Goal: Task Accomplishment & Management: Manage account settings

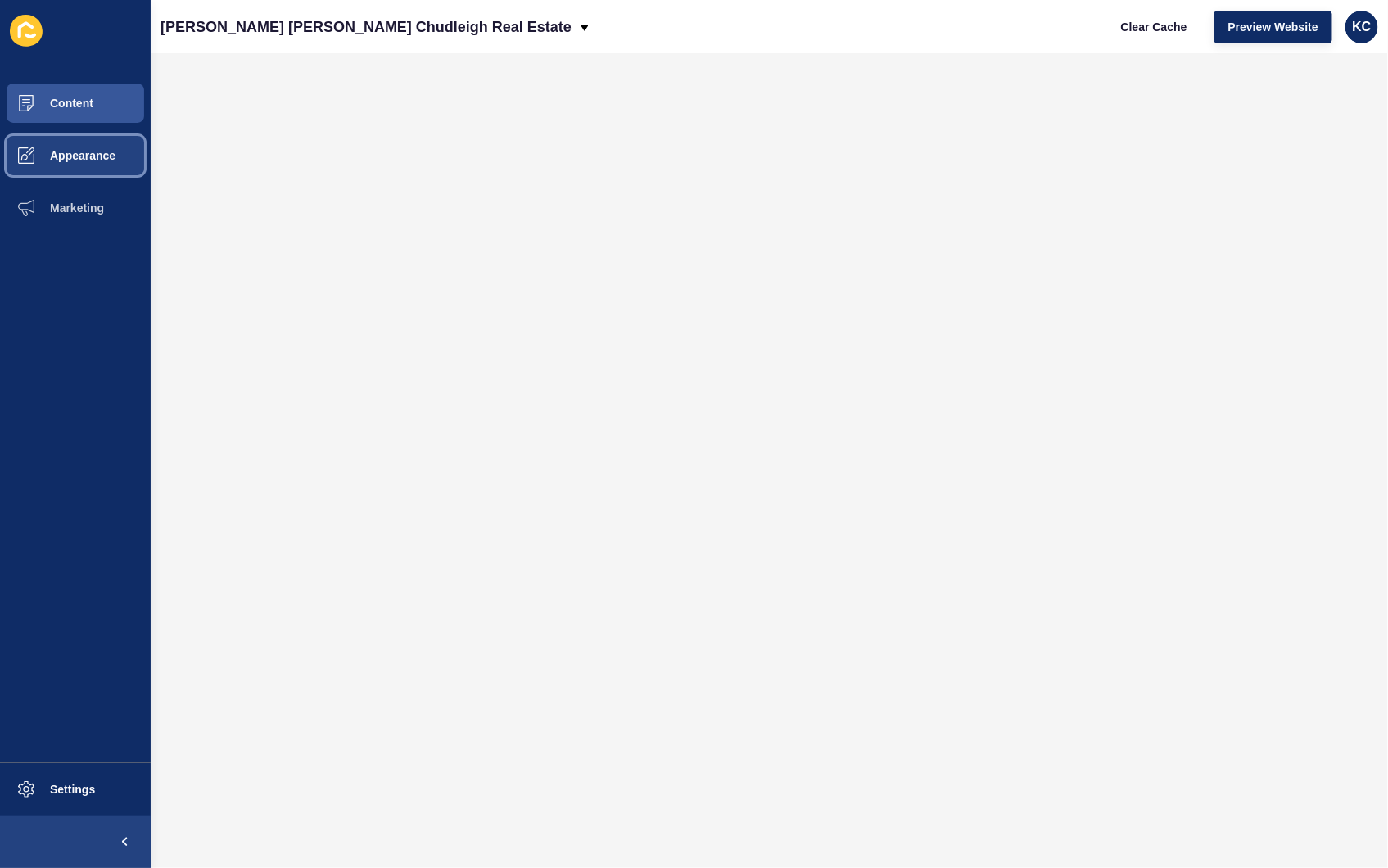
click at [62, 159] on span "Appearance" at bounding box center [56, 156] width 118 height 13
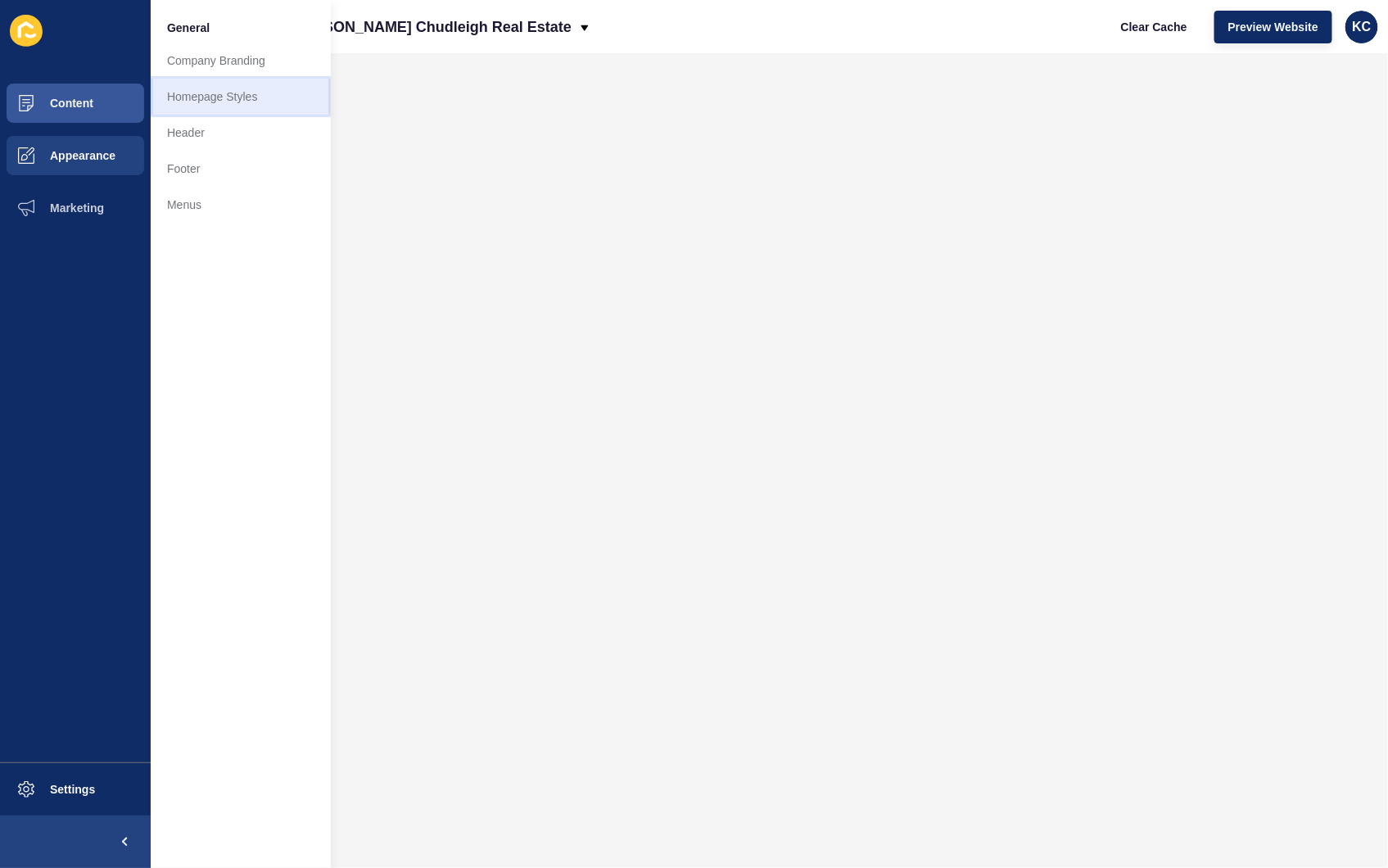
click at [290, 90] on link "Homepage Styles" at bounding box center [240, 97] width 180 height 36
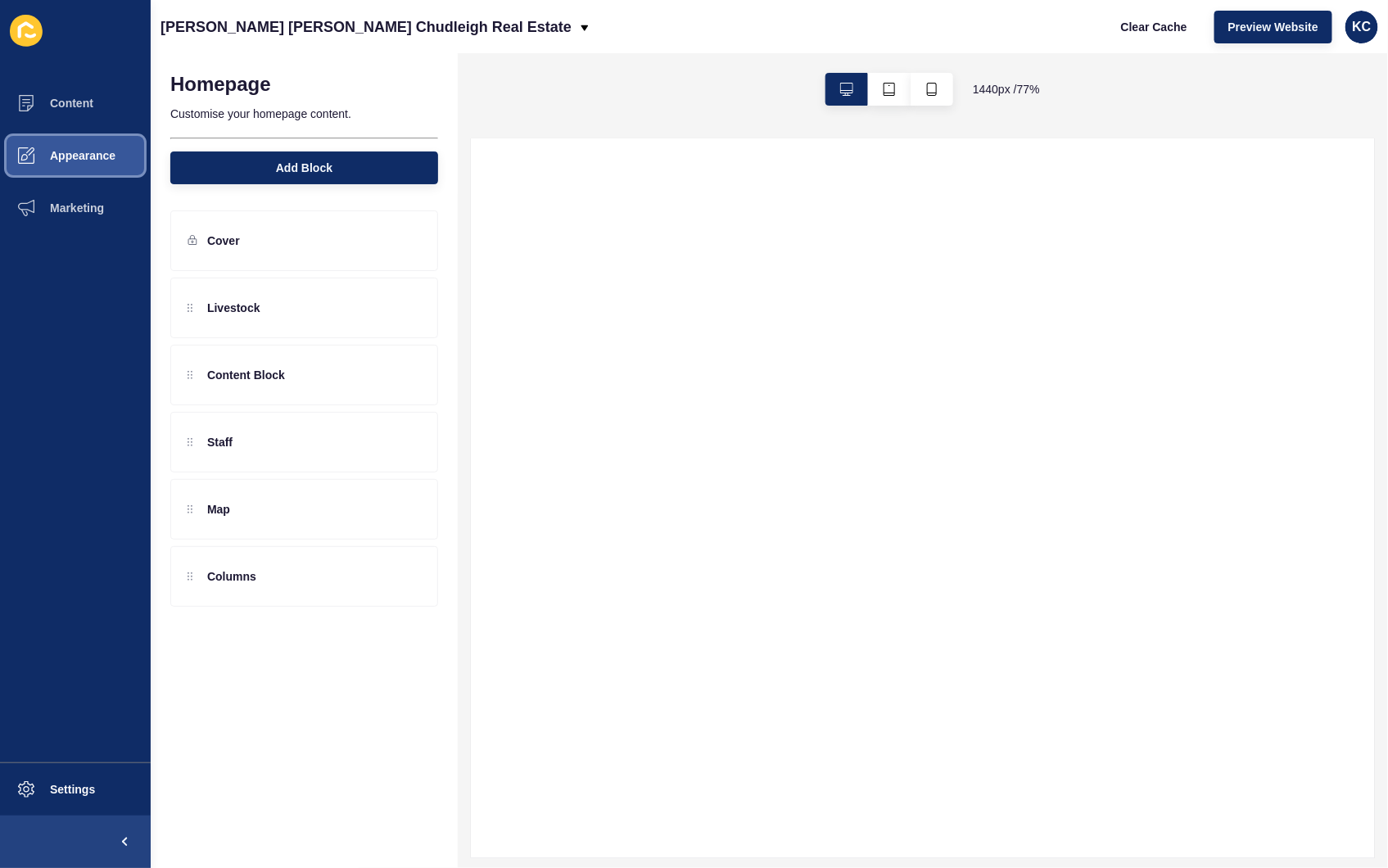
click at [92, 154] on span "Appearance" at bounding box center [56, 156] width 118 height 13
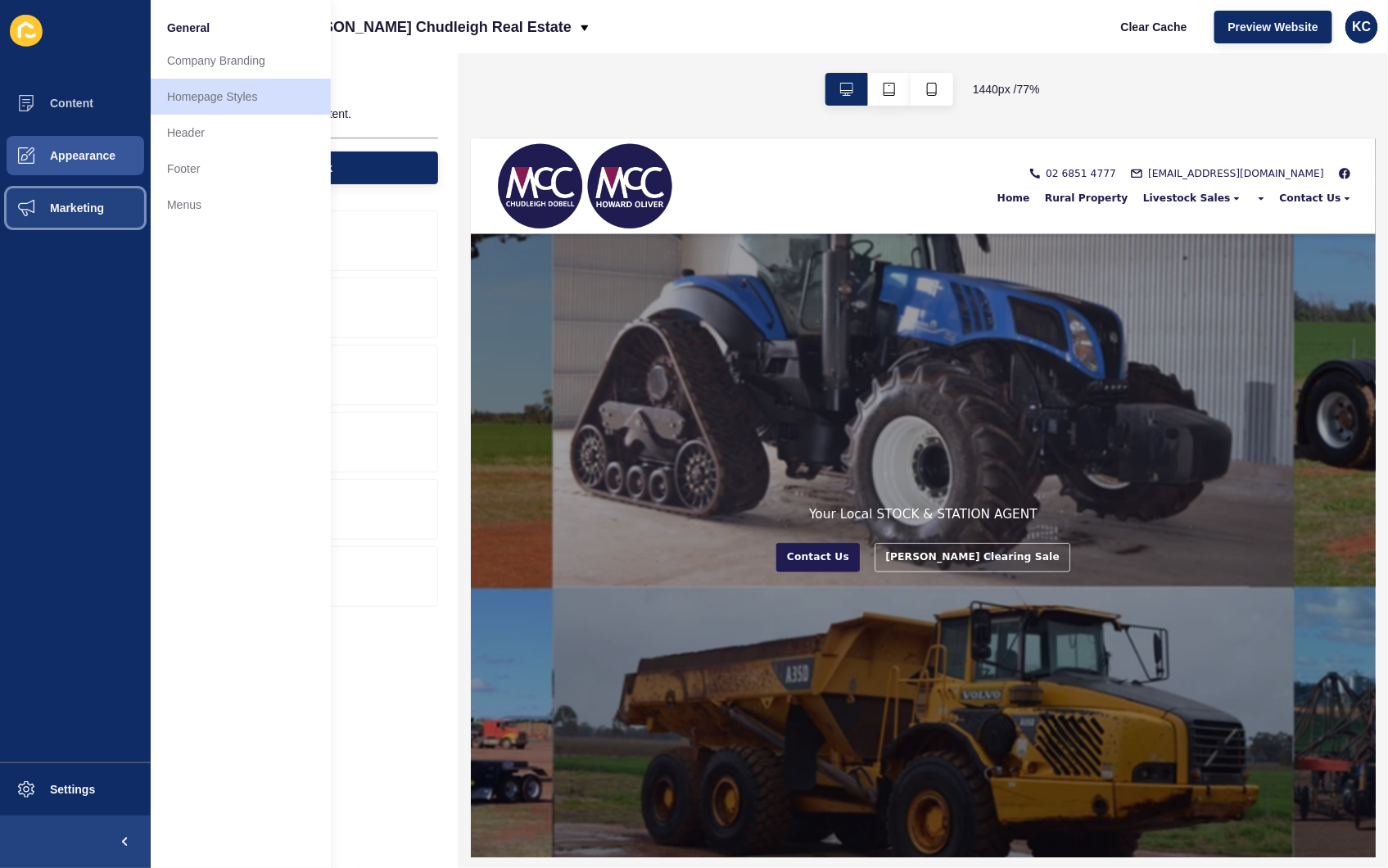
click at [95, 205] on span "Marketing" at bounding box center [51, 207] width 107 height 13
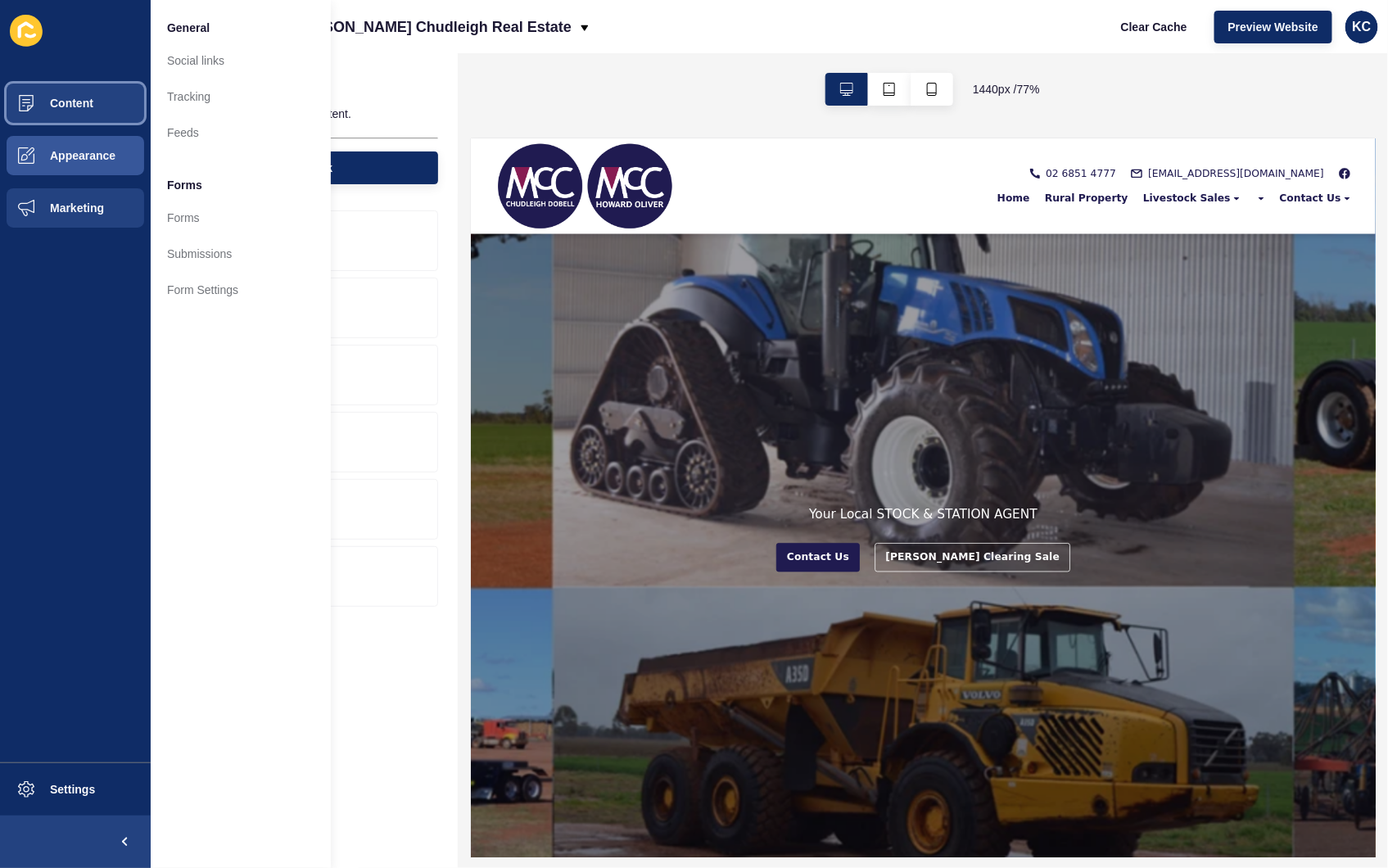
click at [60, 115] on button "Content" at bounding box center [75, 103] width 150 height 53
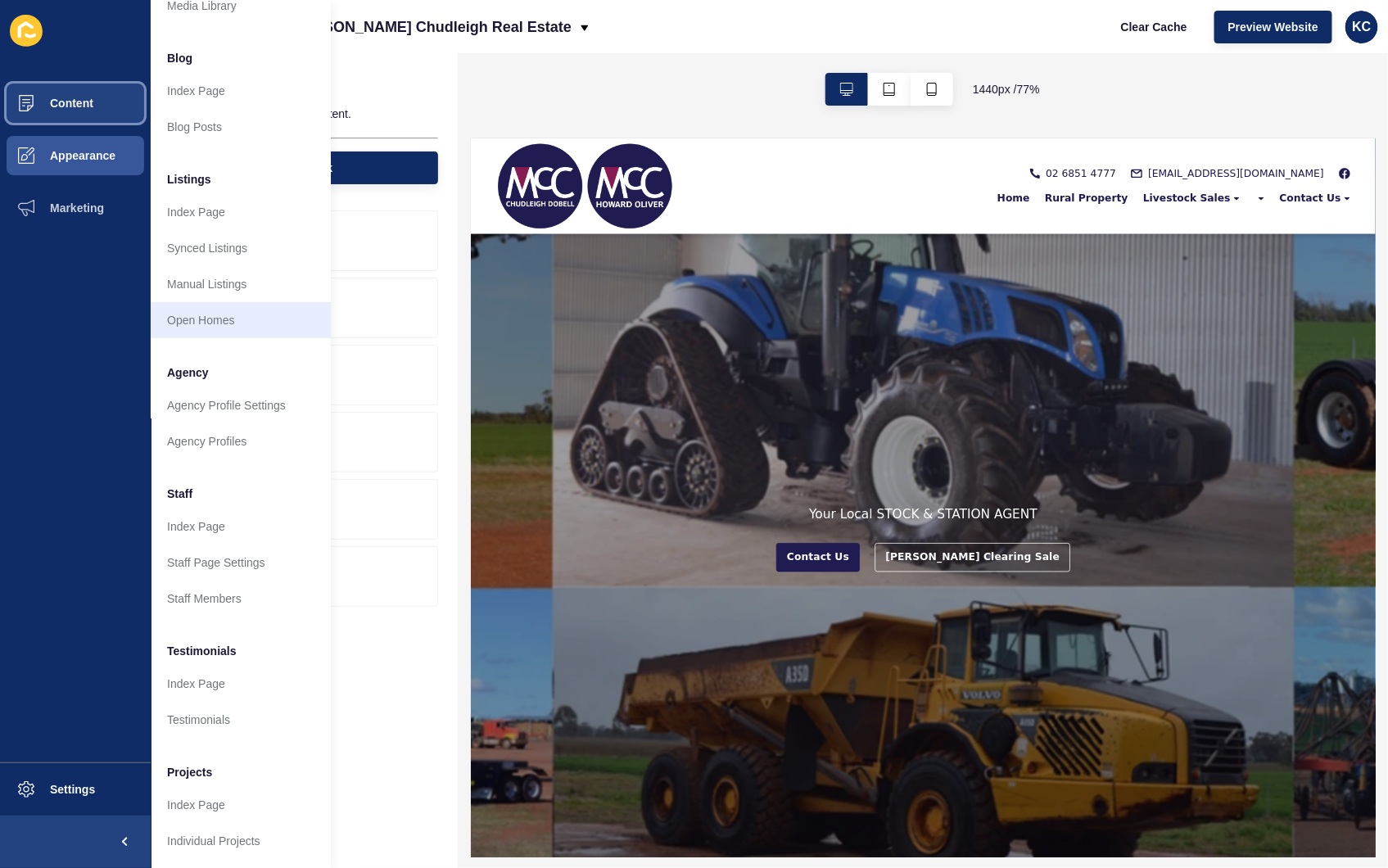
scroll to position [105, 0]
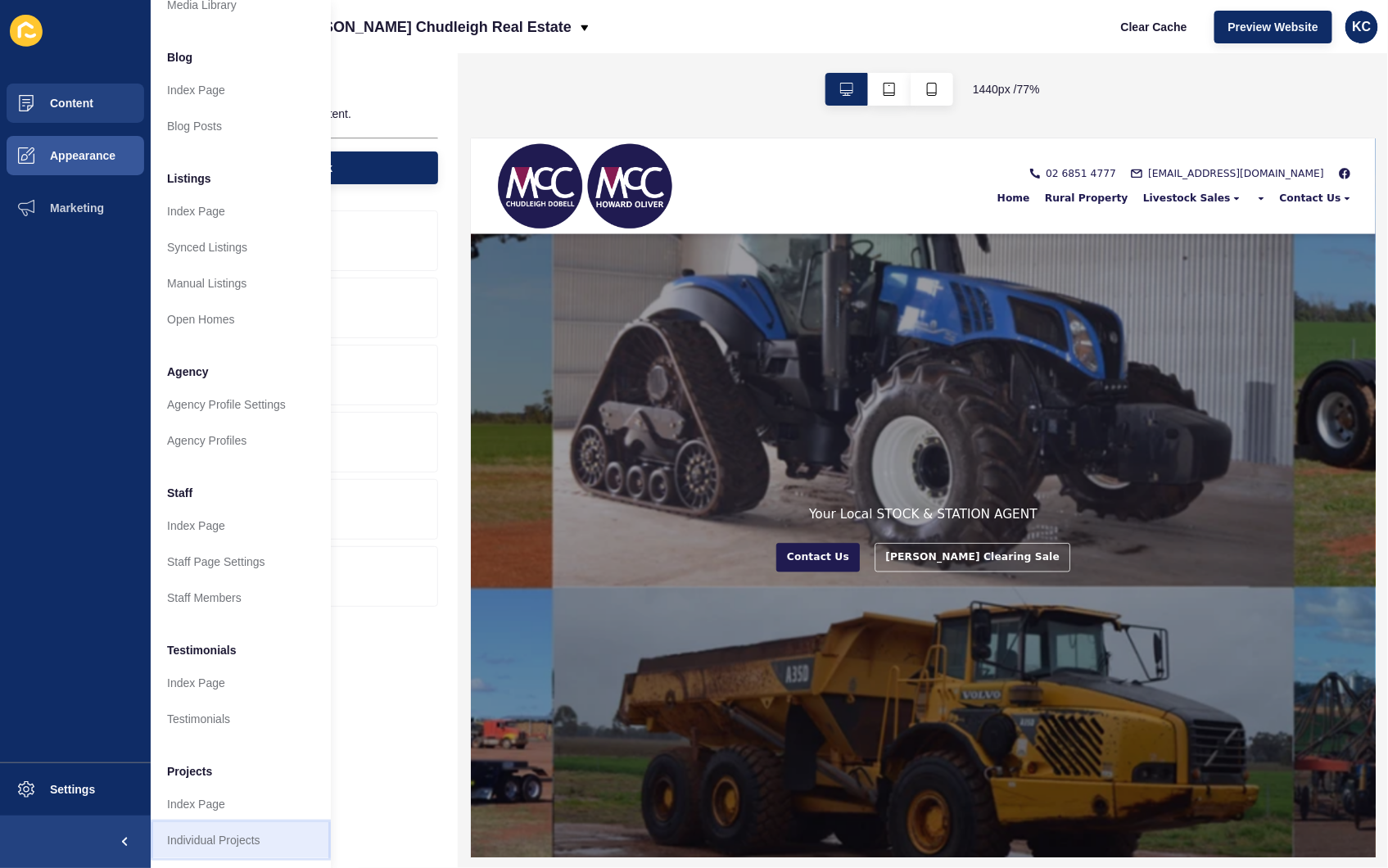
click at [252, 823] on link "Individual Projects" at bounding box center [240, 841] width 180 height 36
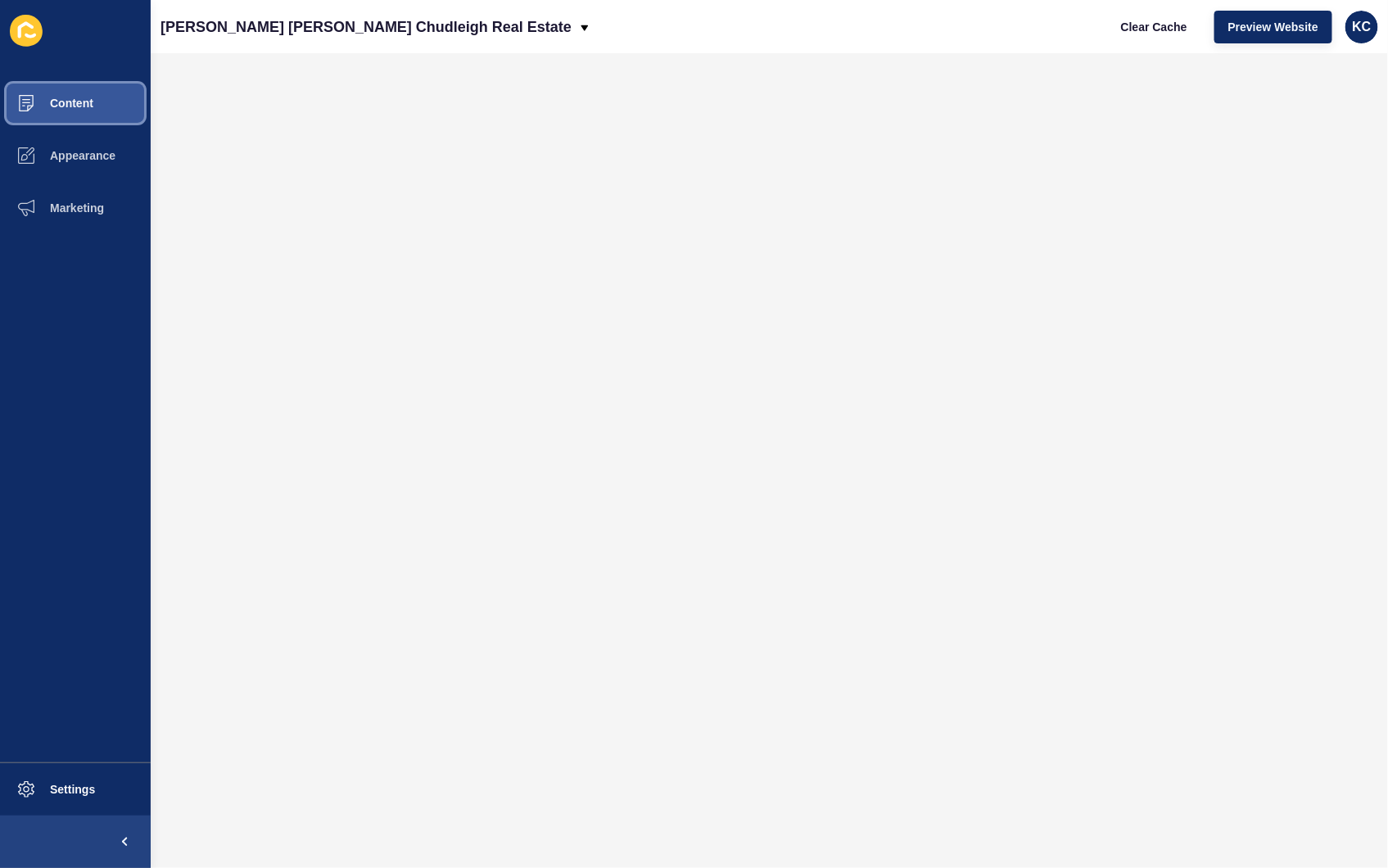
click at [44, 89] on span at bounding box center [26, 103] width 53 height 53
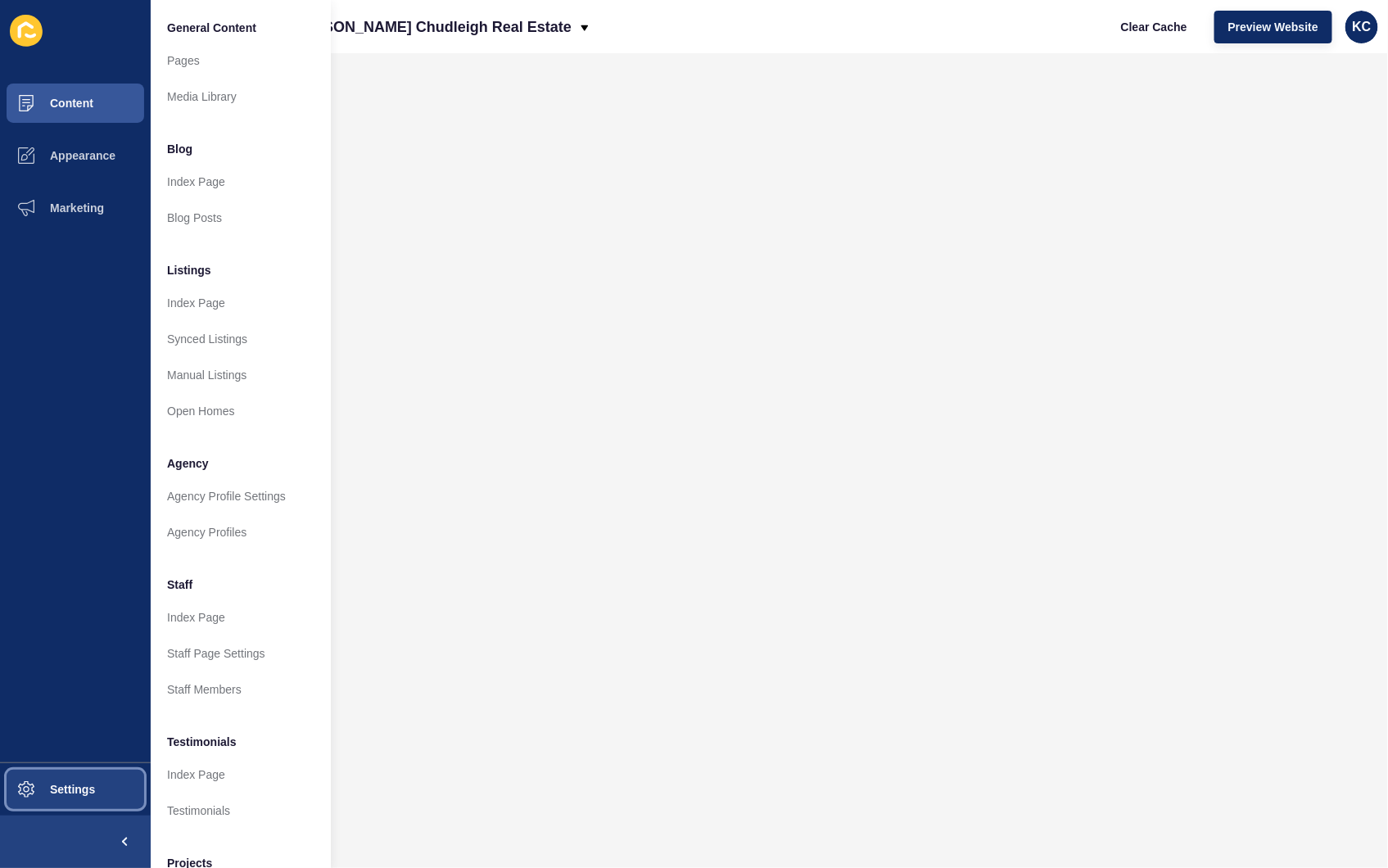
click at [95, 804] on button "Settings" at bounding box center [75, 790] width 150 height 53
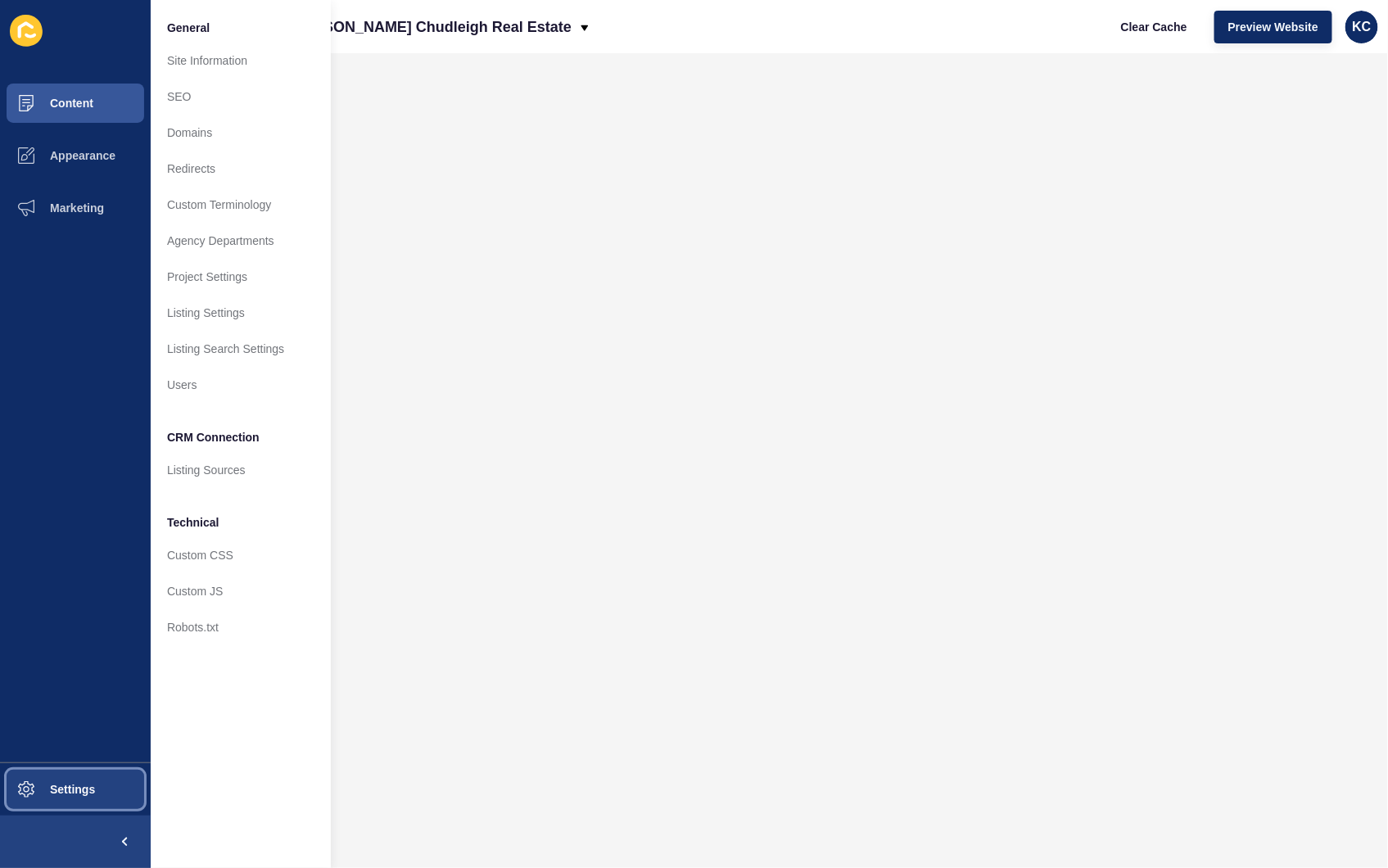
click at [66, 792] on span "Settings" at bounding box center [46, 789] width 98 height 13
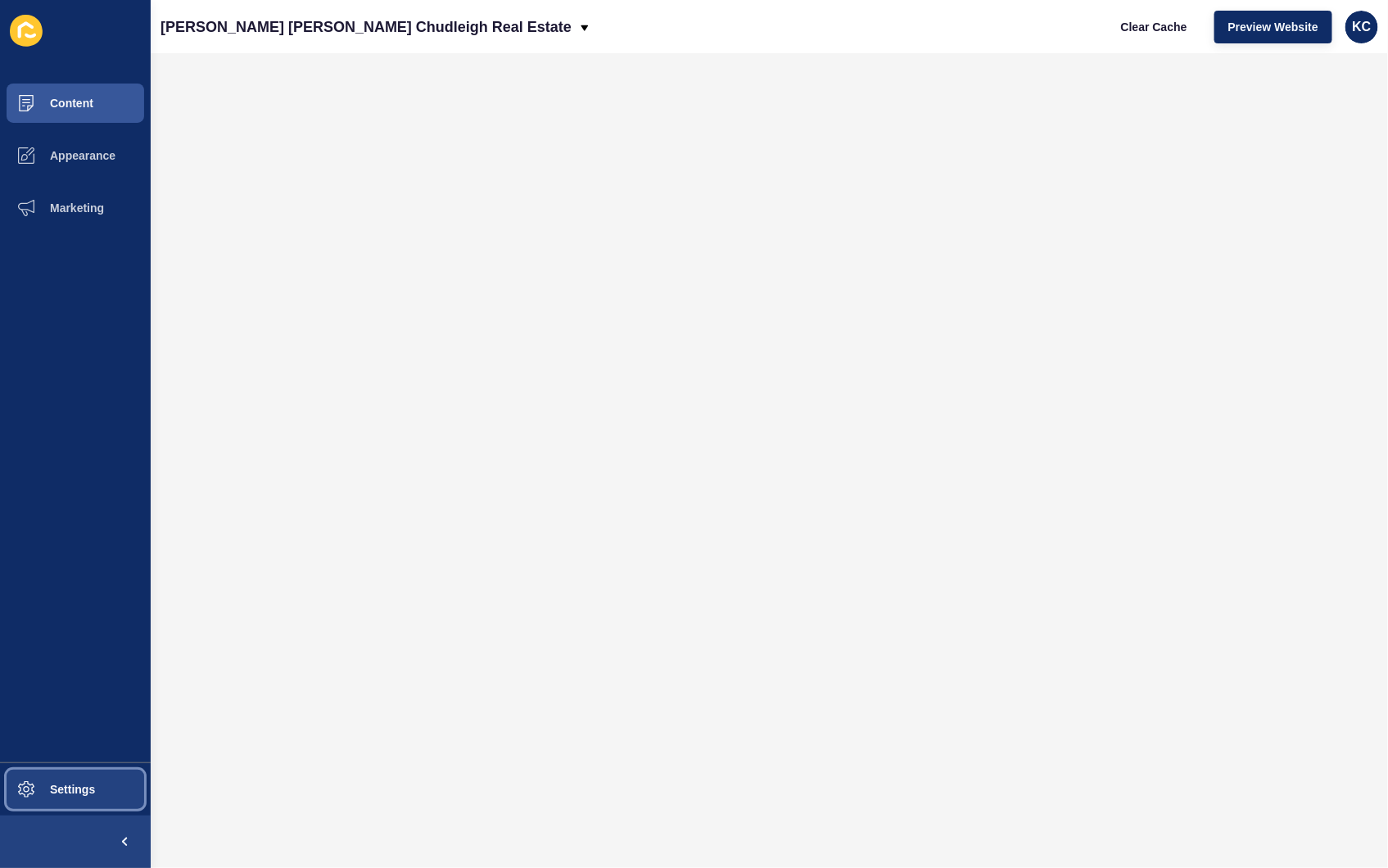
click at [80, 789] on span "Settings" at bounding box center [46, 789] width 98 height 13
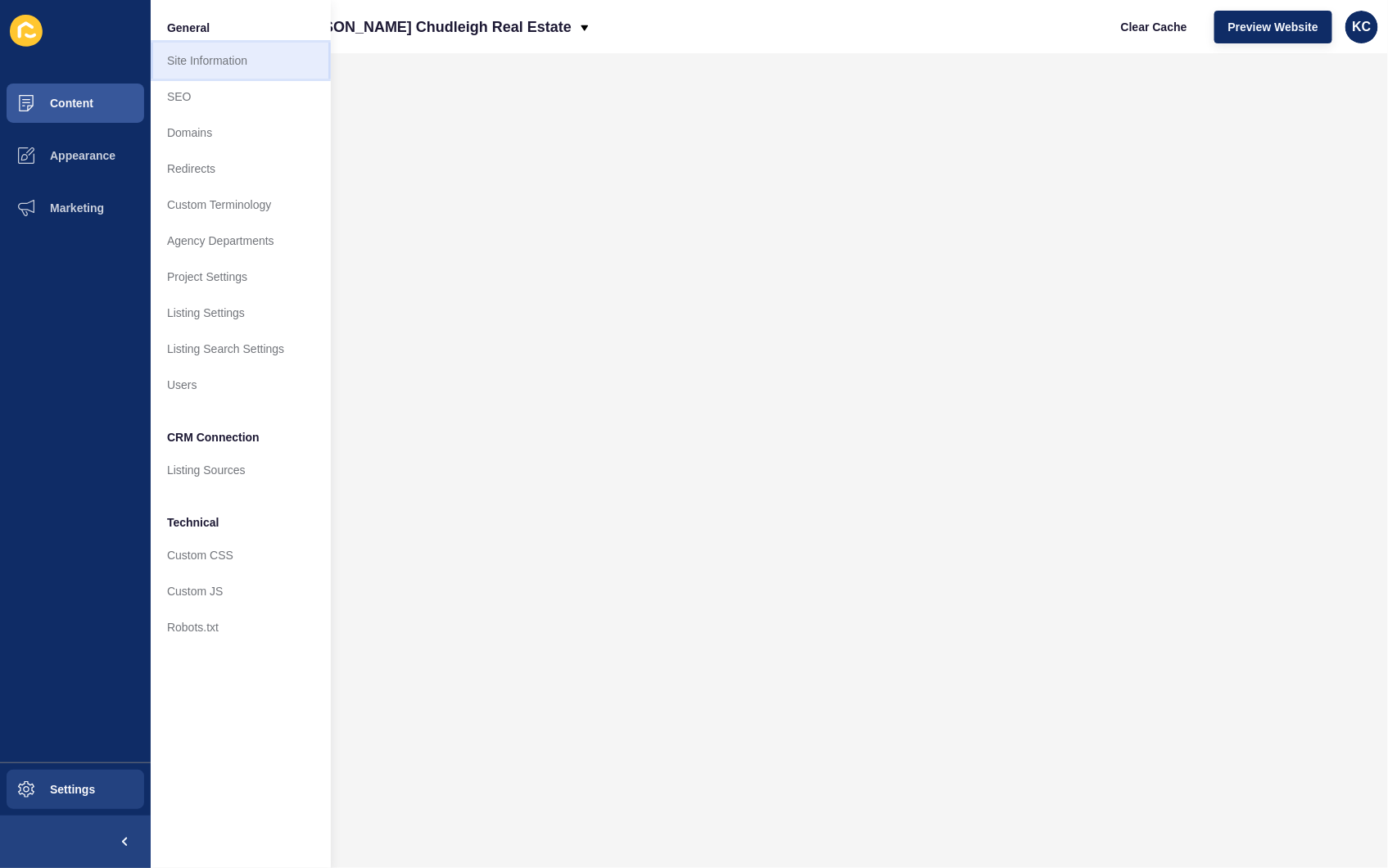
click at [185, 64] on link "Site Information" at bounding box center [240, 61] width 180 height 36
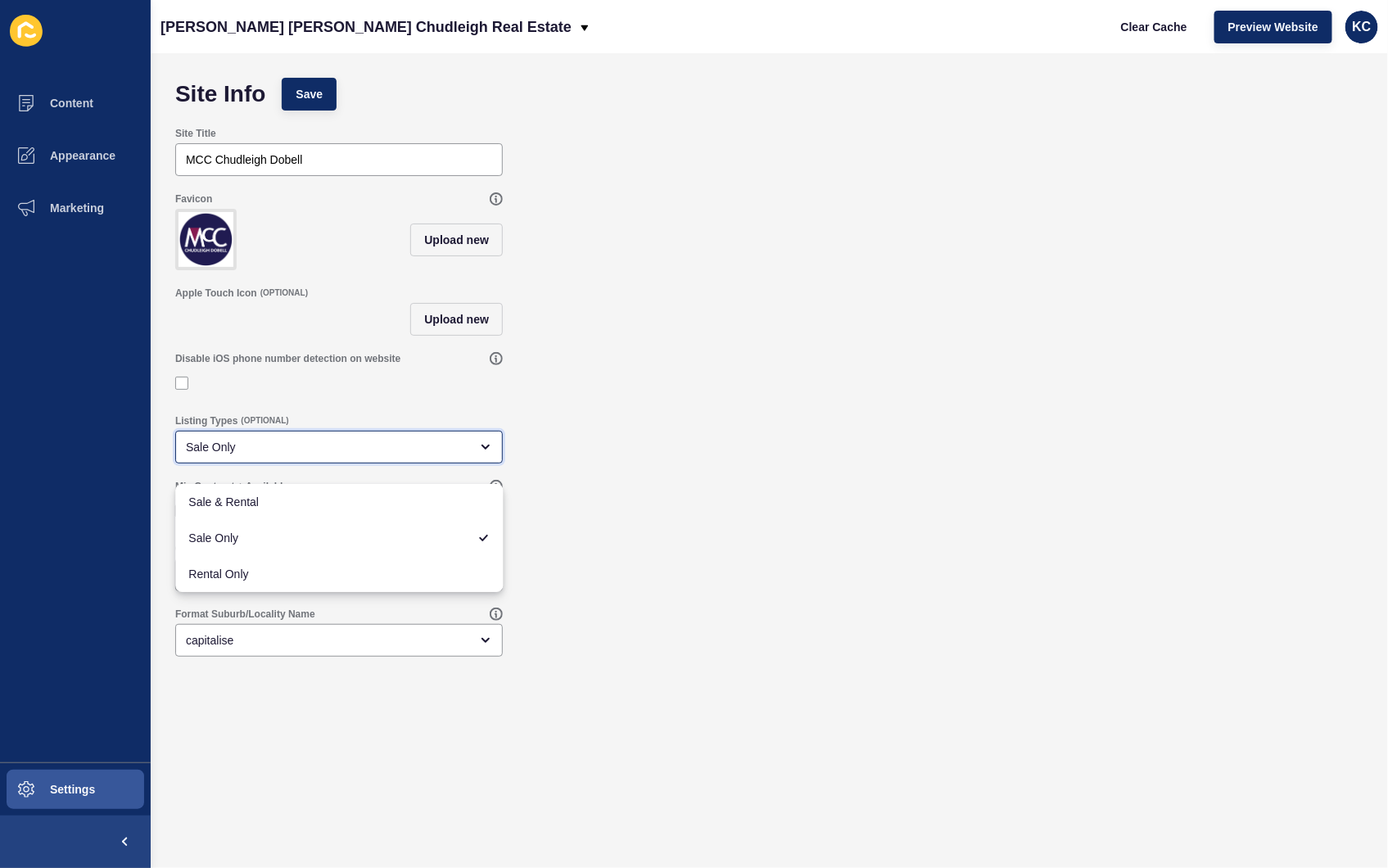
click at [303, 456] on div "Sale Only" at bounding box center [327, 448] width 284 height 16
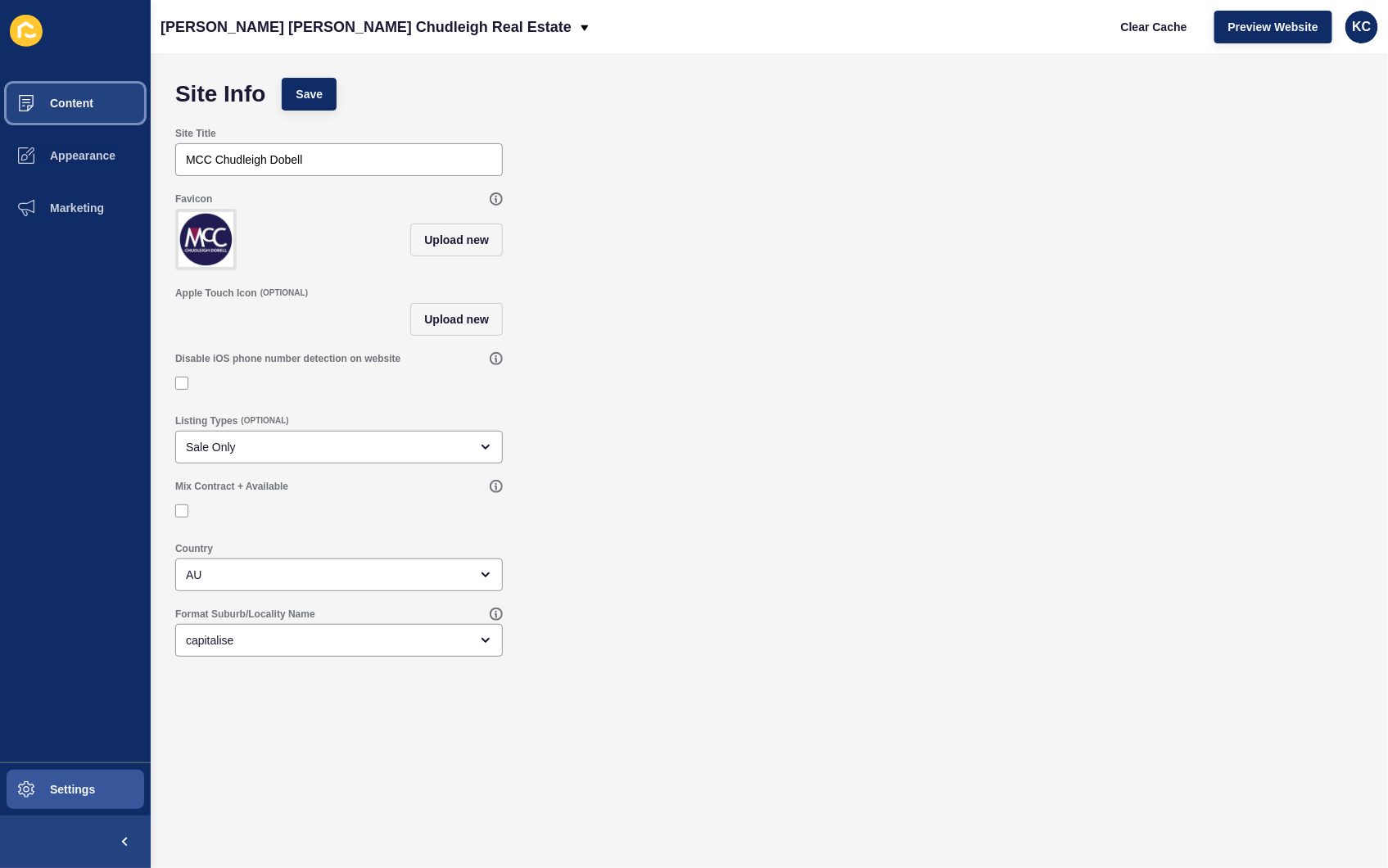
click at [81, 98] on span "Content" at bounding box center [45, 103] width 96 height 13
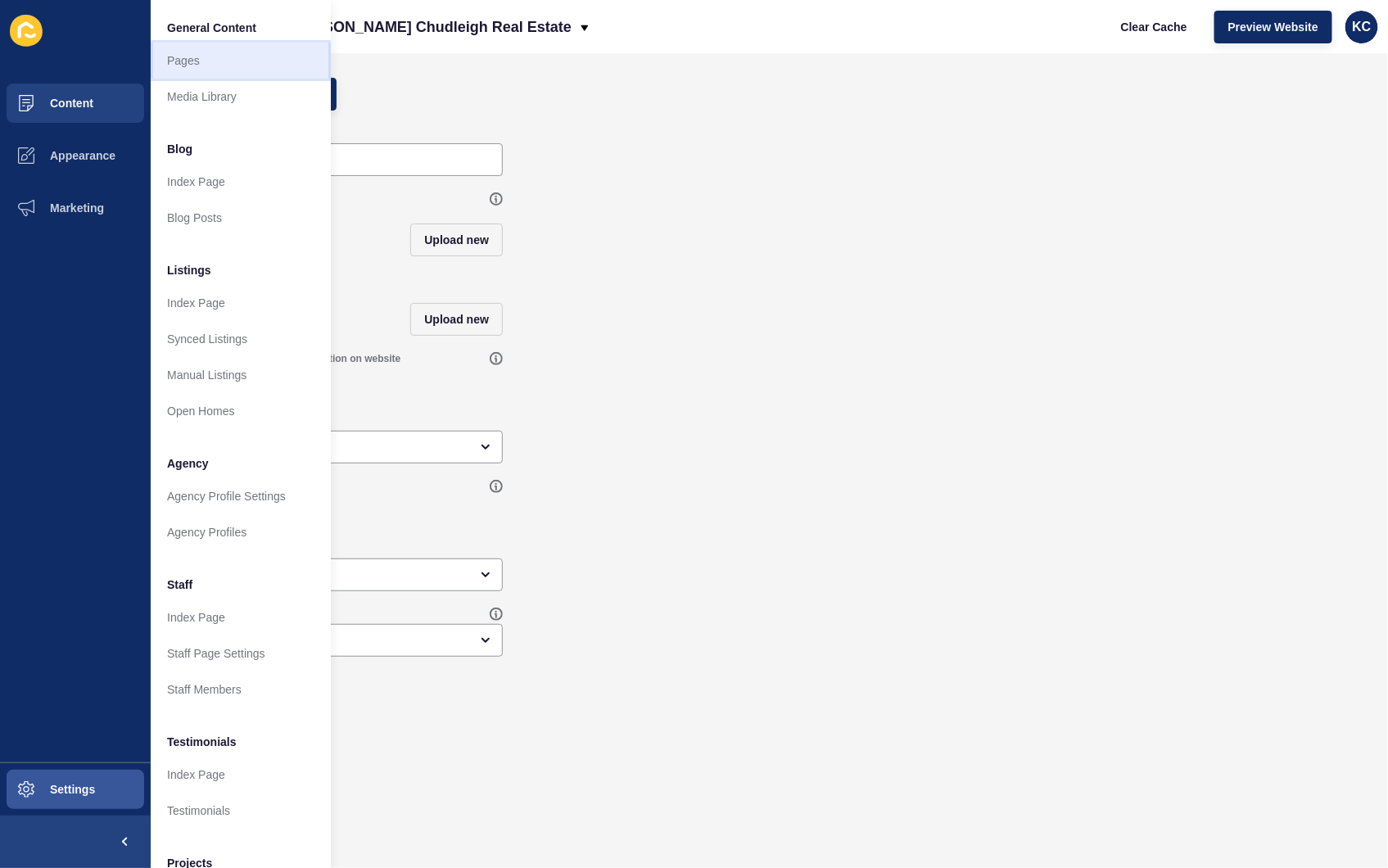
click at [205, 61] on link "Pages" at bounding box center [240, 61] width 180 height 36
